Goal: Information Seeking & Learning: Learn about a topic

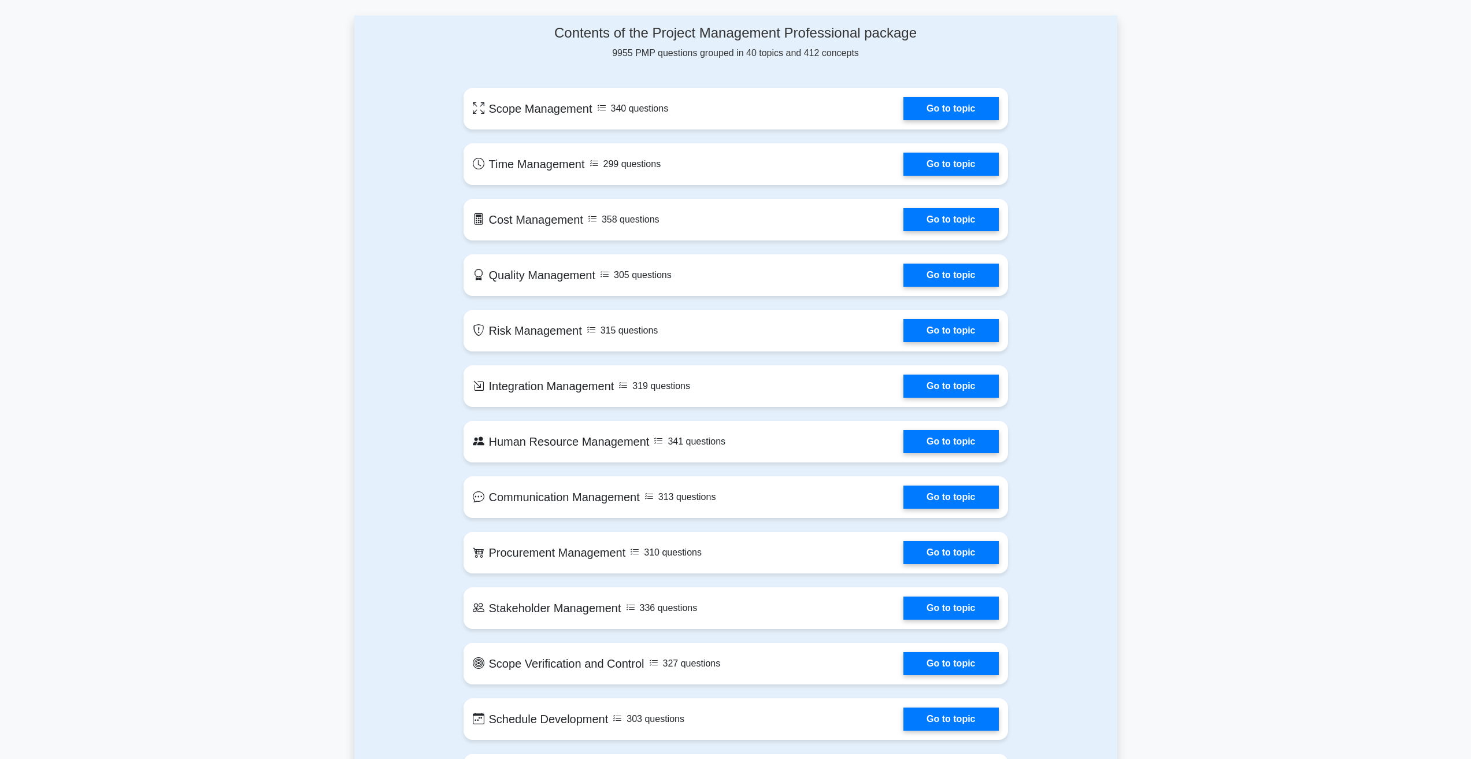
scroll to position [555, 0]
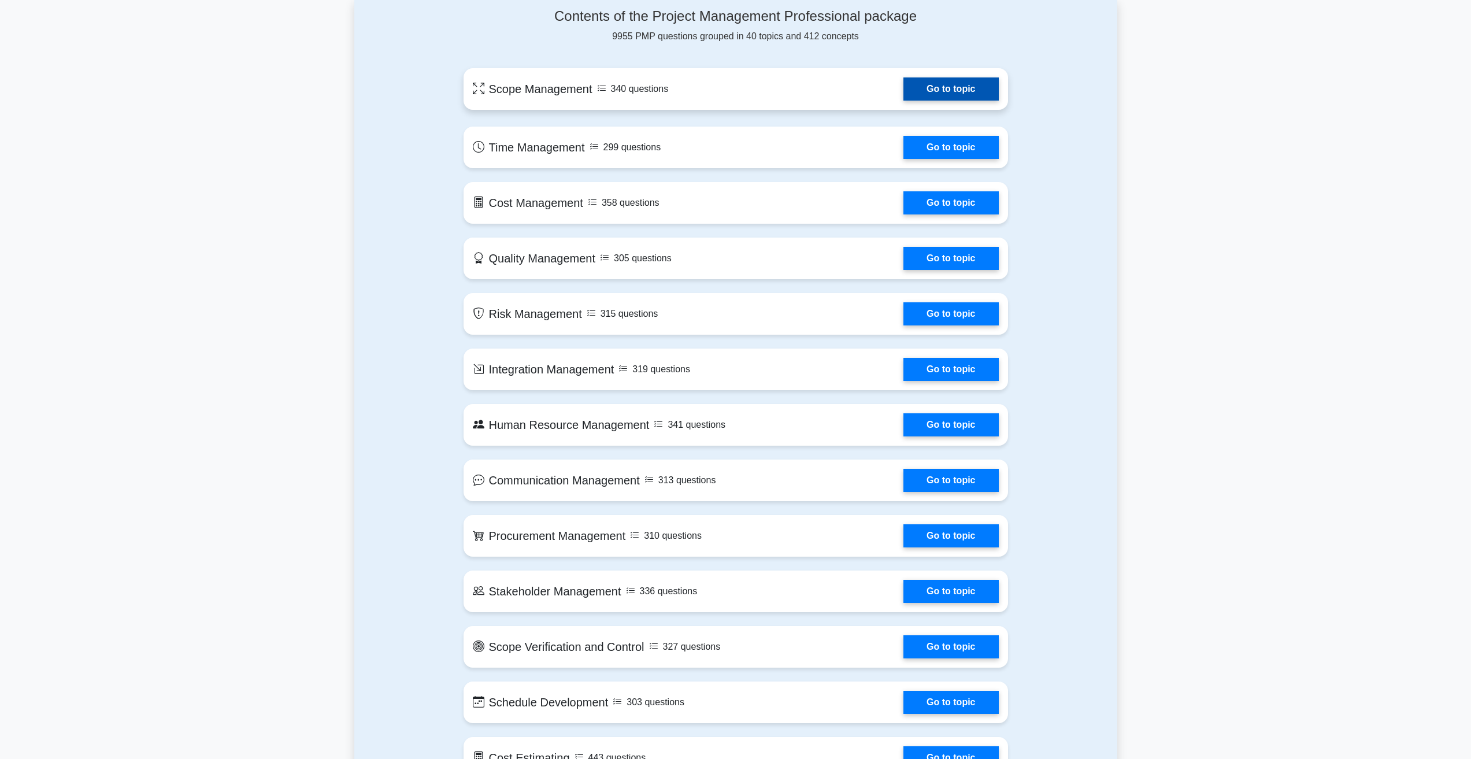
click at [903, 84] on link "Go to topic" at bounding box center [950, 88] width 95 height 23
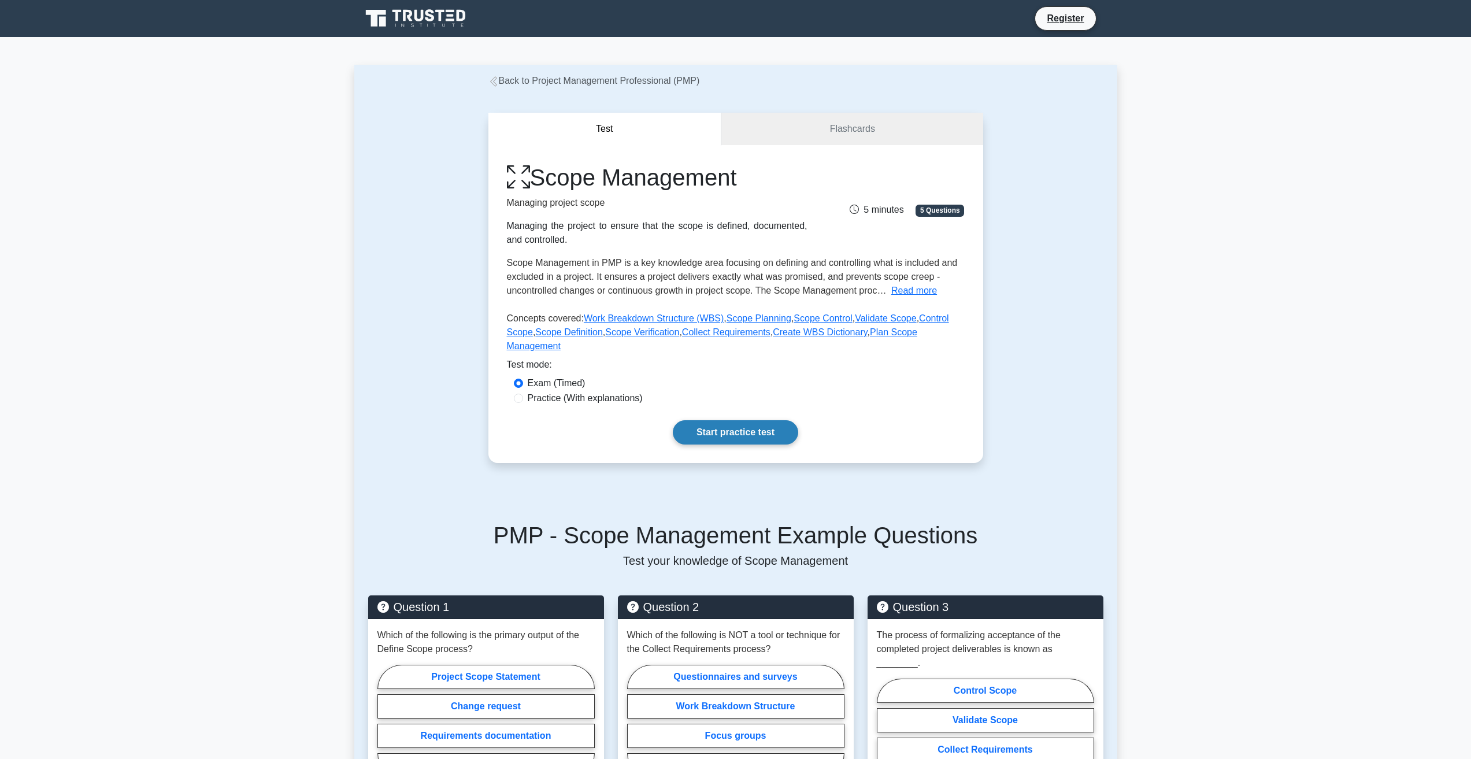
click at [743, 420] on link "Start practice test" at bounding box center [735, 432] width 125 height 24
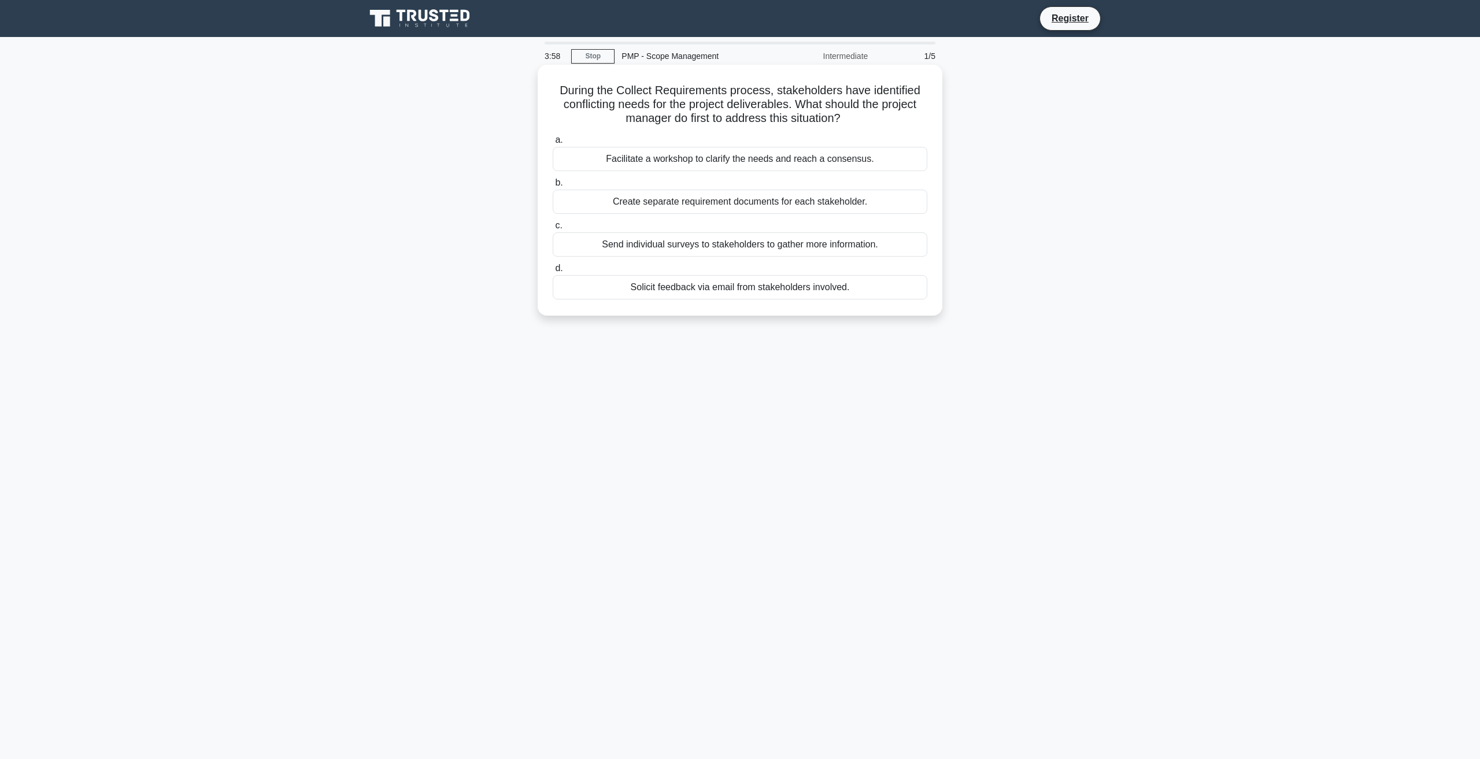
click at [795, 289] on div "Solicit feedback via email from stakeholders involved." at bounding box center [740, 287] width 375 height 24
click at [553, 272] on input "d. Solicit feedback via email from stakeholders involved." at bounding box center [553, 269] width 0 height 8
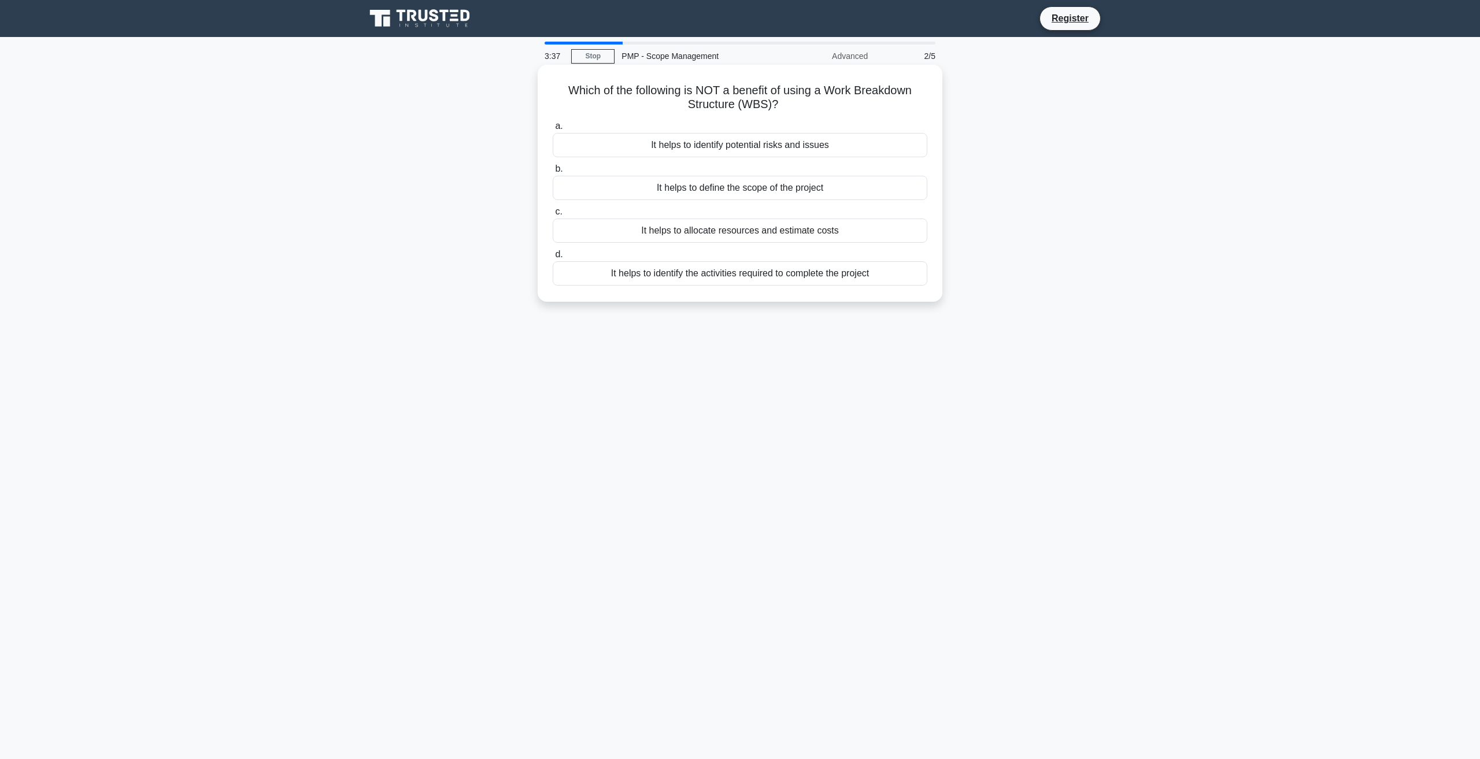
click at [835, 228] on div "It helps to allocate resources and estimate costs" at bounding box center [740, 230] width 375 height 24
click at [553, 216] on input "c. It helps to allocate resources and estimate costs" at bounding box center [553, 212] width 0 height 8
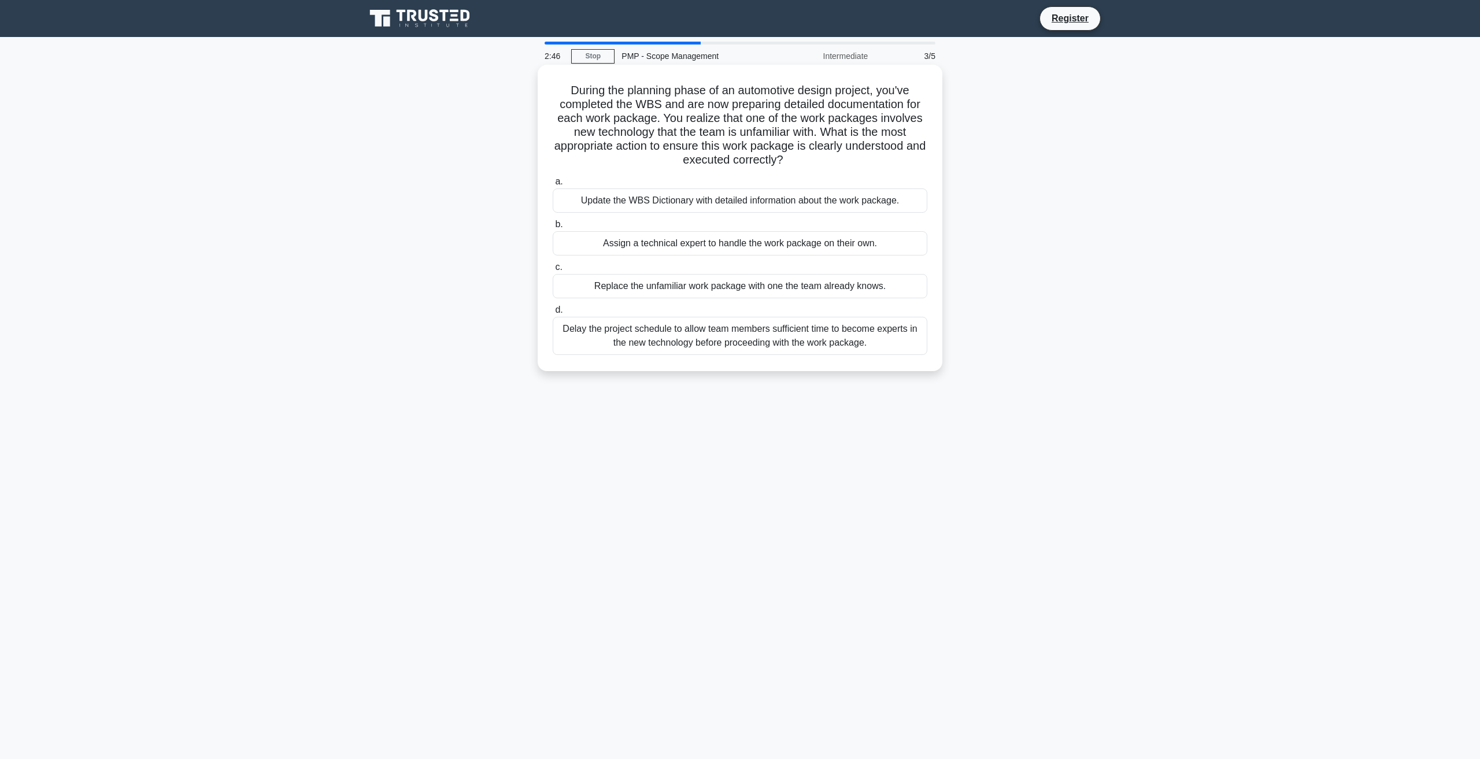
click at [898, 200] on div "Update the WBS Dictionary with detailed information about the work package." at bounding box center [740, 200] width 375 height 24
click at [553, 186] on input "a. Update the WBS Dictionary with detailed information about the work package." at bounding box center [553, 182] width 0 height 8
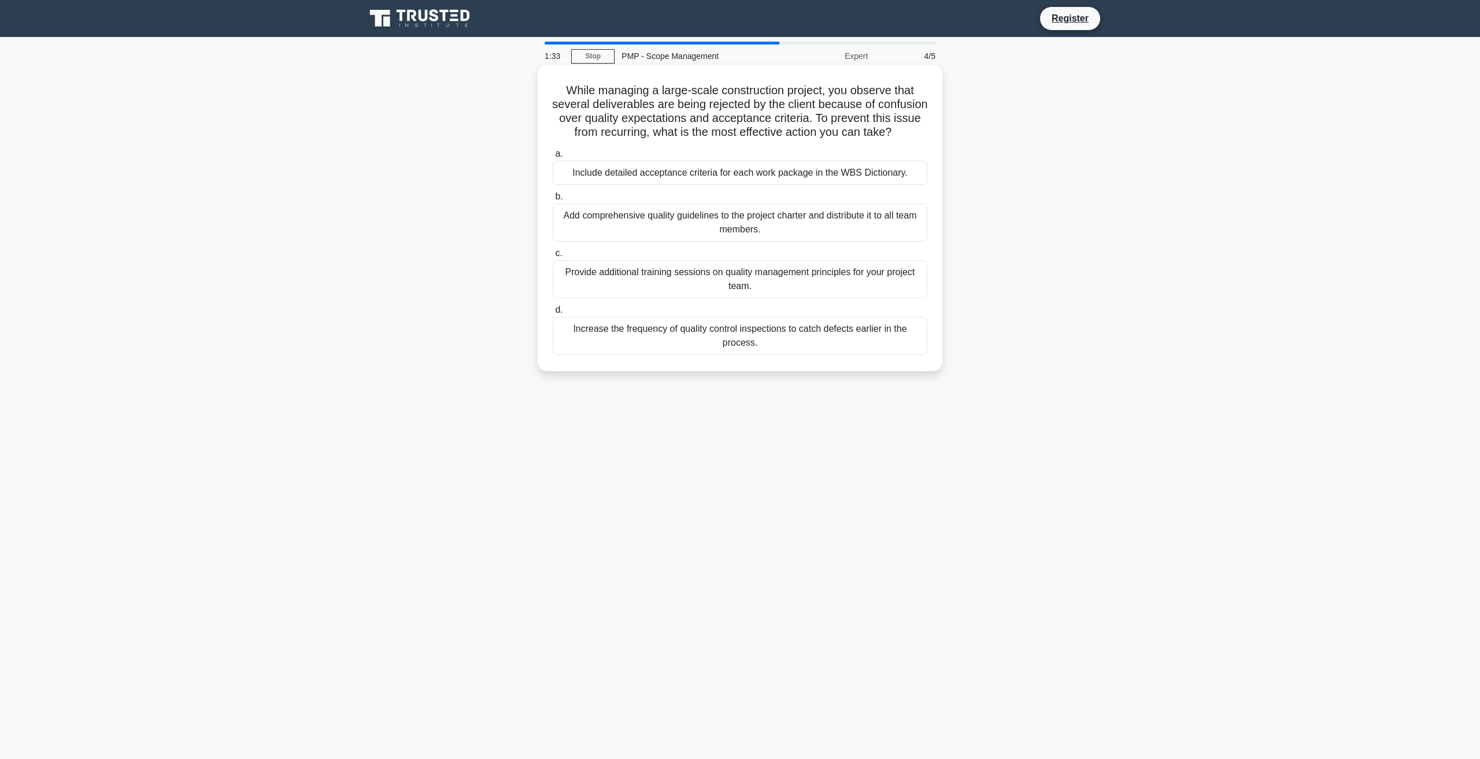
click at [605, 235] on div "Add comprehensive quality guidelines to the project charter and distribute it t…" at bounding box center [740, 222] width 375 height 38
click at [553, 201] on input "b. Add comprehensive quality guidelines to the project charter and distribute i…" at bounding box center [553, 197] width 0 height 8
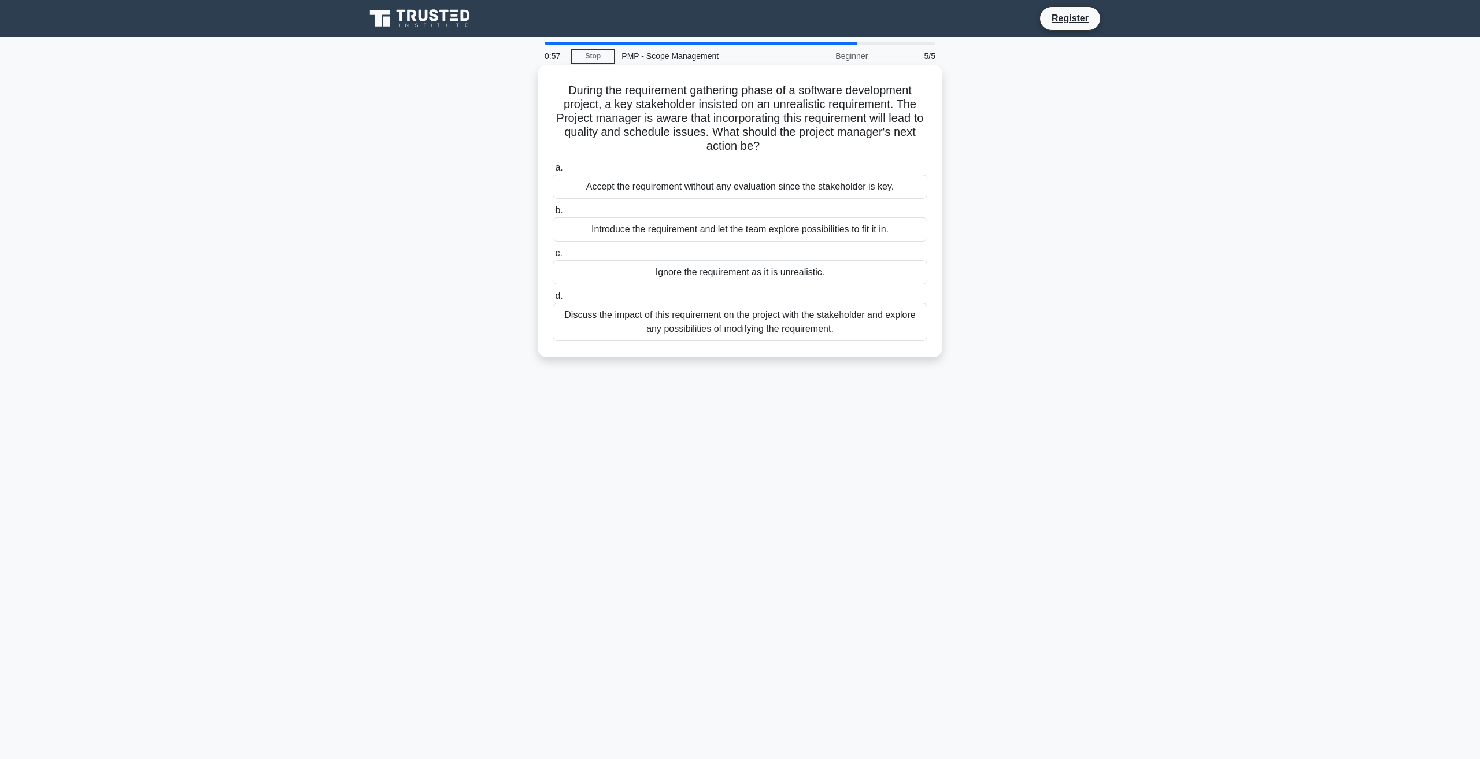
click at [810, 327] on div "Discuss the impact of this requirement on the project with the stakeholder and …" at bounding box center [740, 322] width 375 height 38
click at [553, 300] on input "d. Discuss the impact of this requirement on the project with the stakeholder a…" at bounding box center [553, 296] width 0 height 8
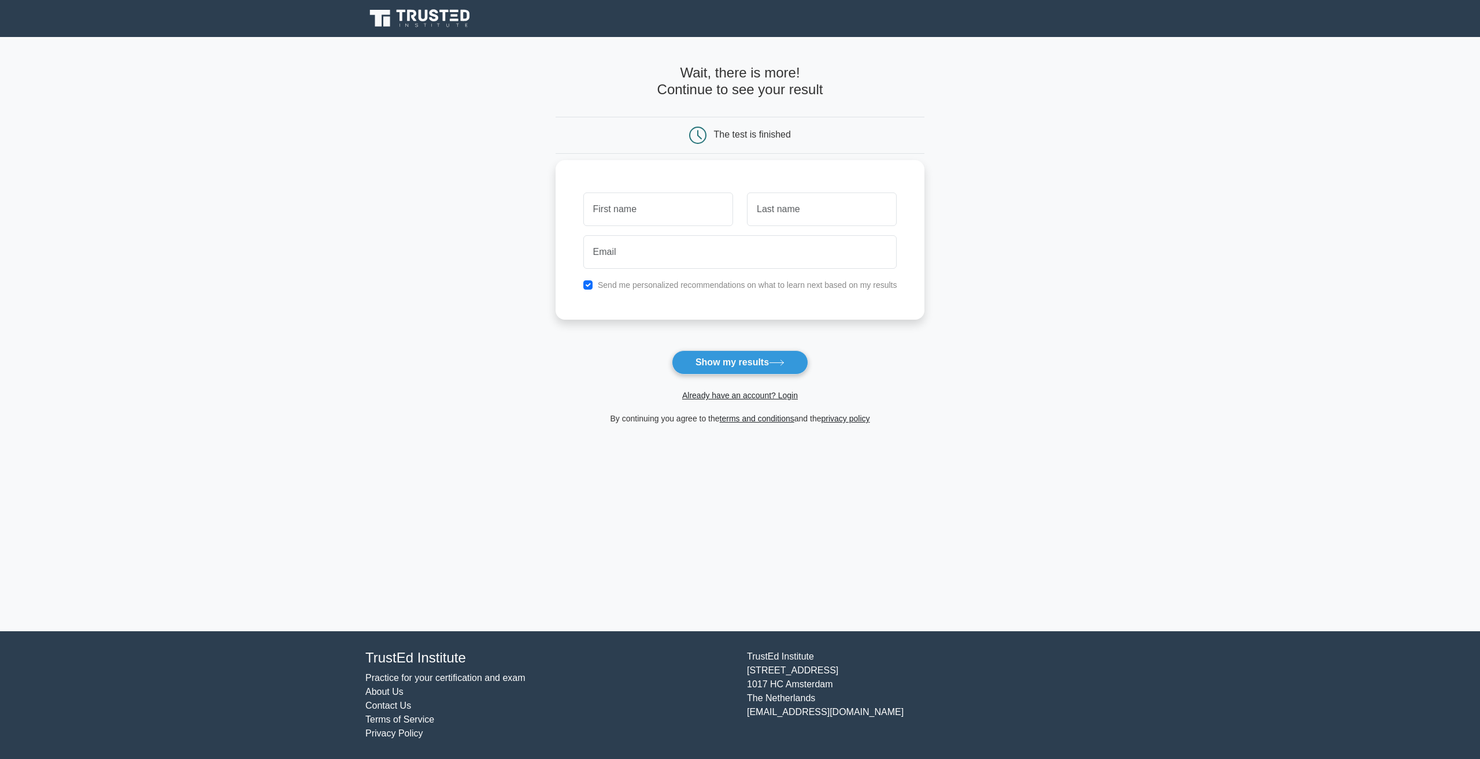
click at [677, 207] on input "text" at bounding box center [658, 209] width 150 height 34
click at [757, 364] on button "Show my results" at bounding box center [740, 362] width 136 height 24
type input "sharon"
click at [786, 212] on input "text" at bounding box center [822, 209] width 150 height 34
type input "Koi"
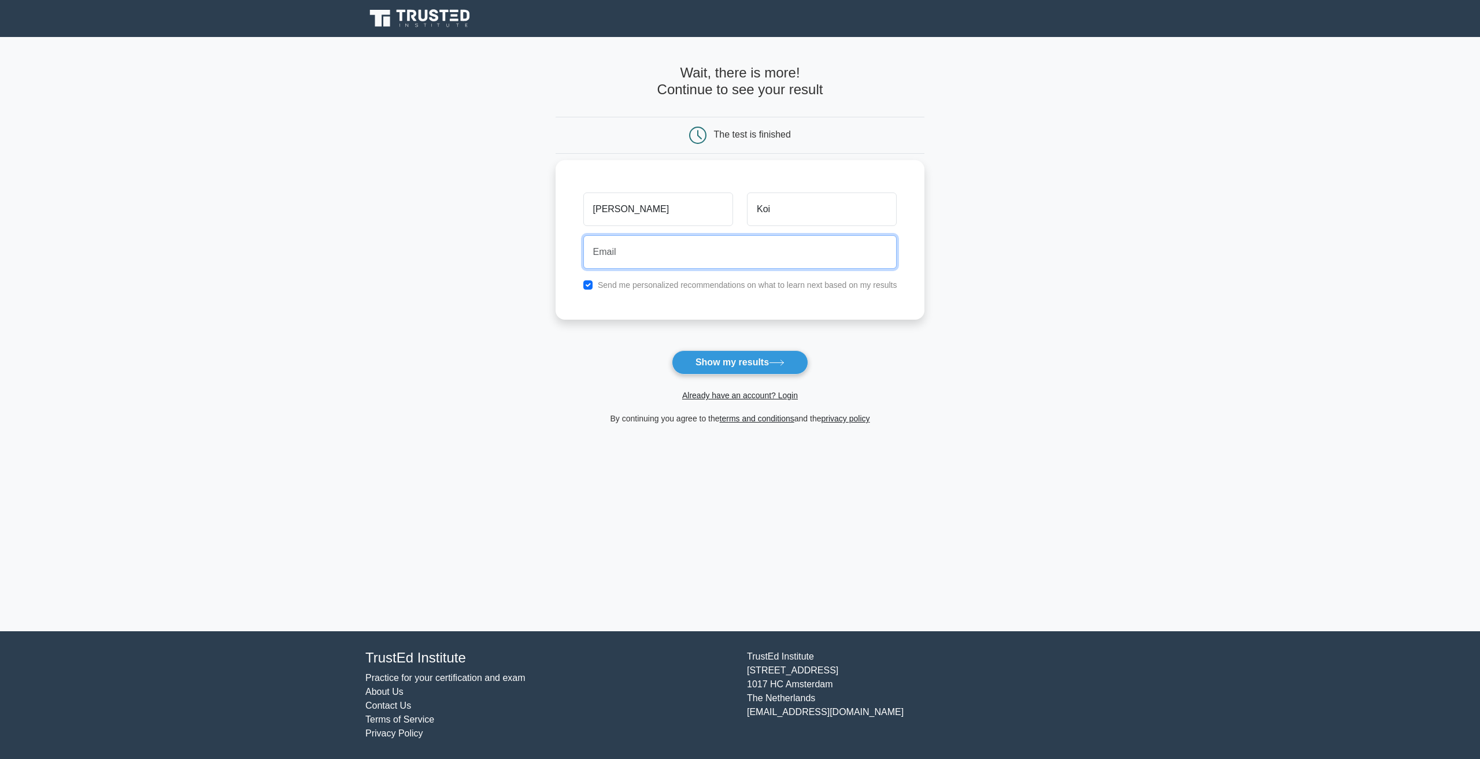
click at [605, 257] on input "email" at bounding box center [740, 252] width 314 height 34
type input "sharonvkoi@gmail.com"
click at [738, 364] on button "Show my results" at bounding box center [740, 362] width 136 height 24
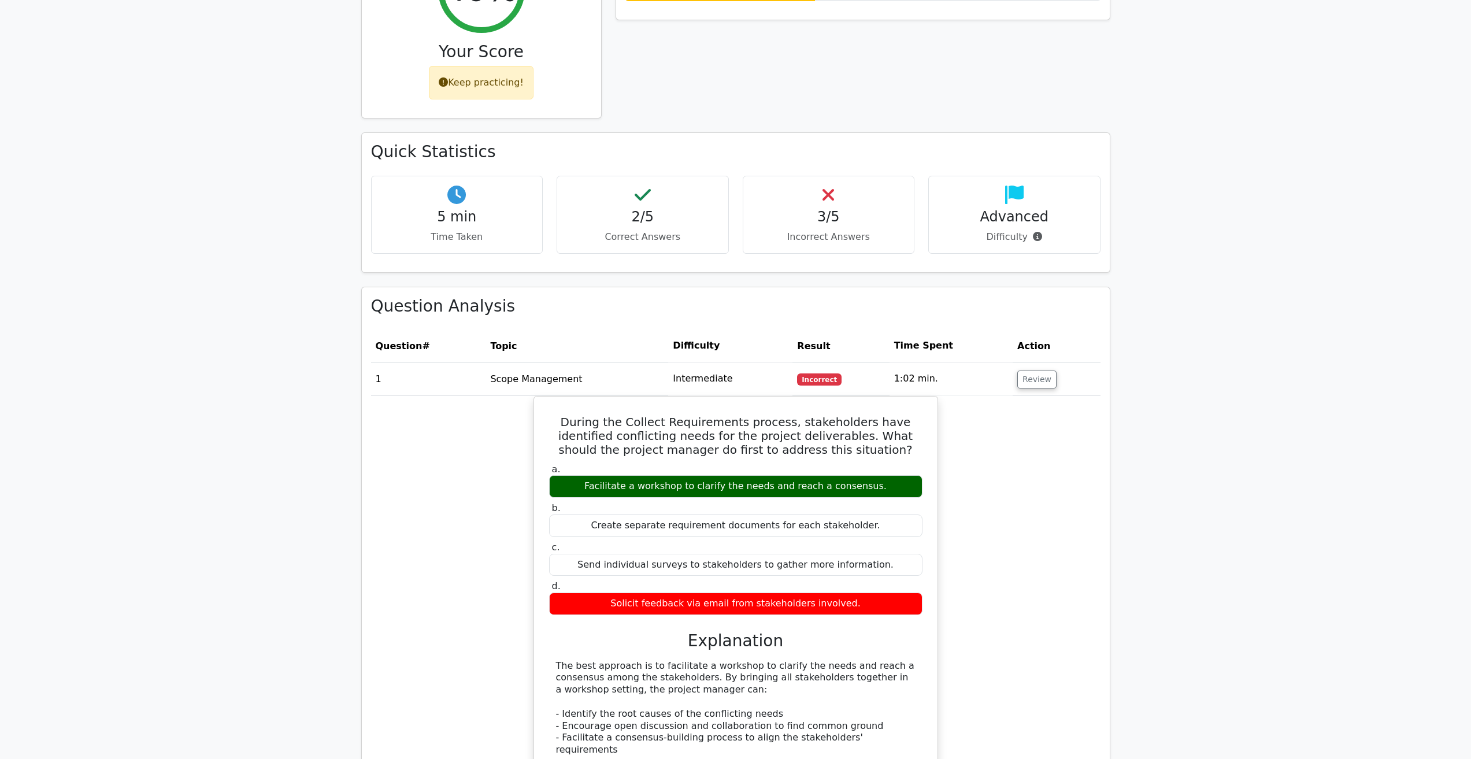
scroll to position [587, 0]
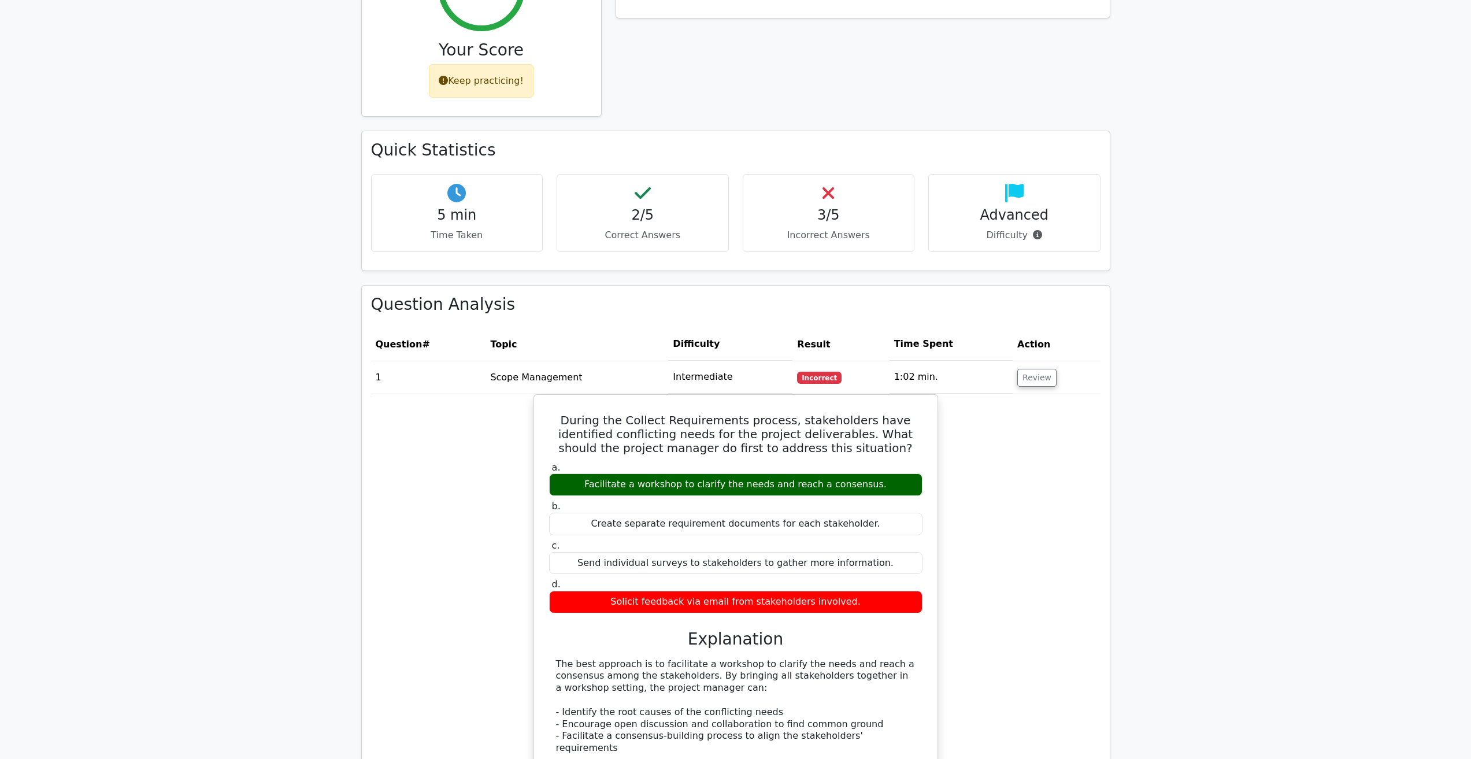
click at [118, 111] on main "Go Premium Project Management Professional Preparation Package (2025) Earn 35 P…" at bounding box center [735, 512] width 1471 height 2124
